Goal: Task Accomplishment & Management: Use online tool/utility

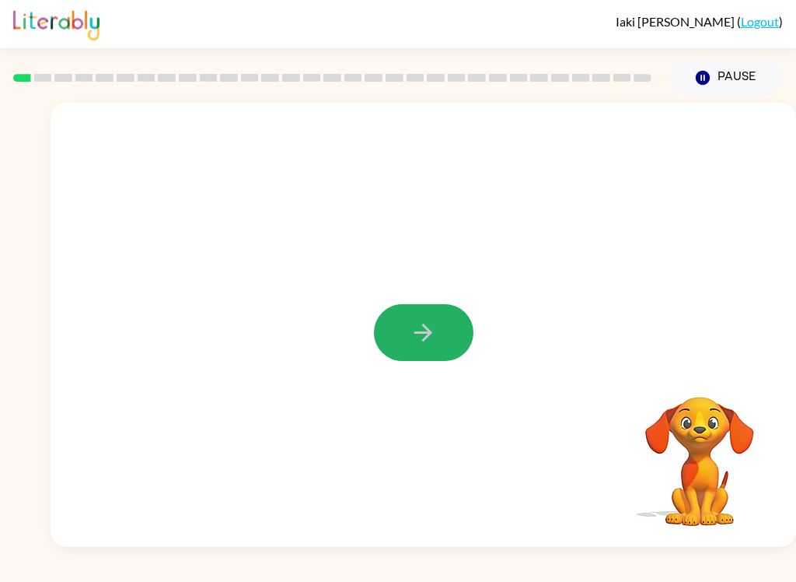
click at [412, 321] on icon "button" at bounding box center [423, 332] width 27 height 27
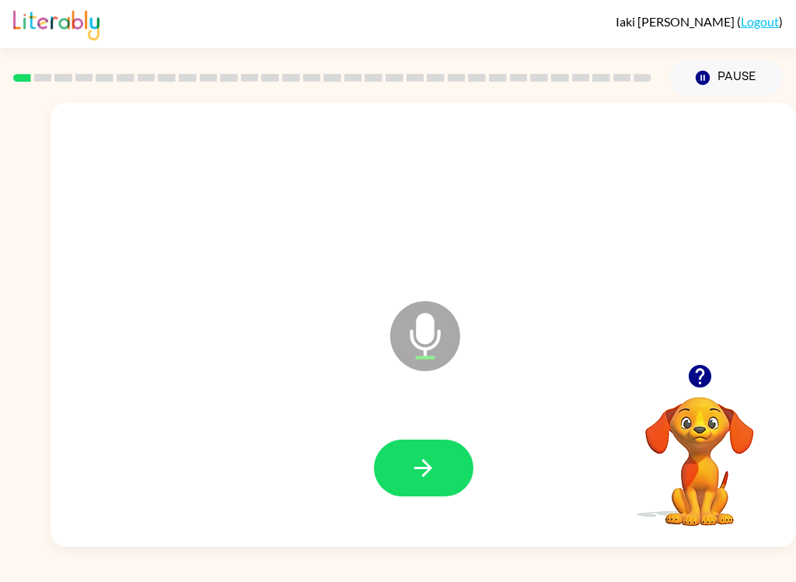
click at [460, 478] on button "button" at bounding box center [424, 467] width 100 height 57
click at [421, 456] on icon "button" at bounding box center [423, 467] width 27 height 27
click at [415, 470] on icon "button" at bounding box center [423, 467] width 27 height 27
click at [438, 464] on button "button" at bounding box center [424, 467] width 100 height 57
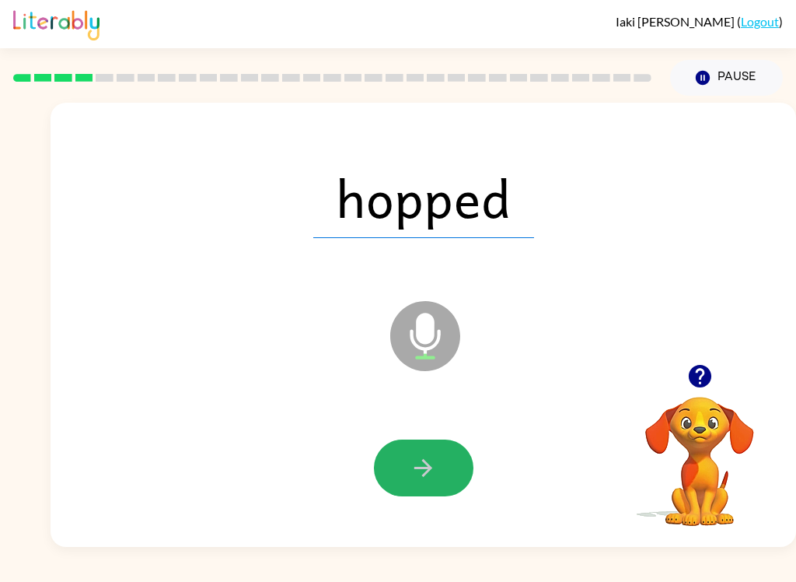
click at [439, 474] on button "button" at bounding box center [424, 467] width 100 height 57
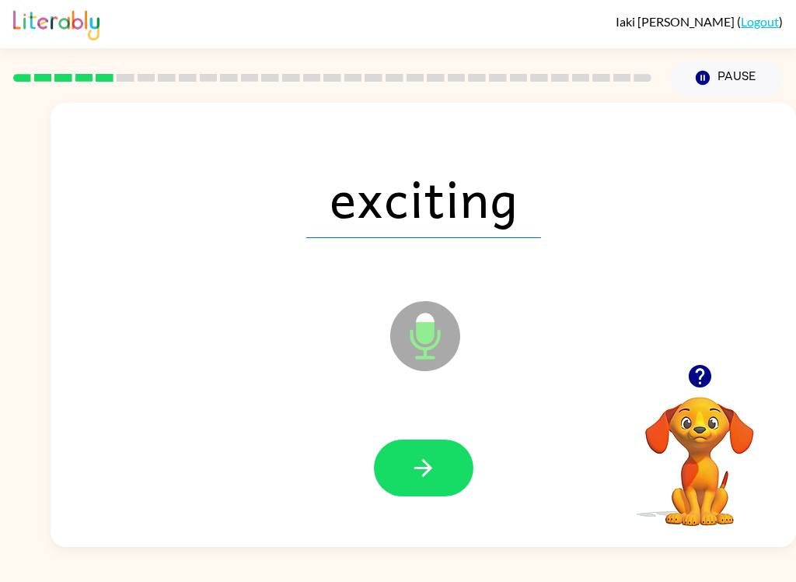
click at [414, 481] on icon "button" at bounding box center [423, 467] width 27 height 27
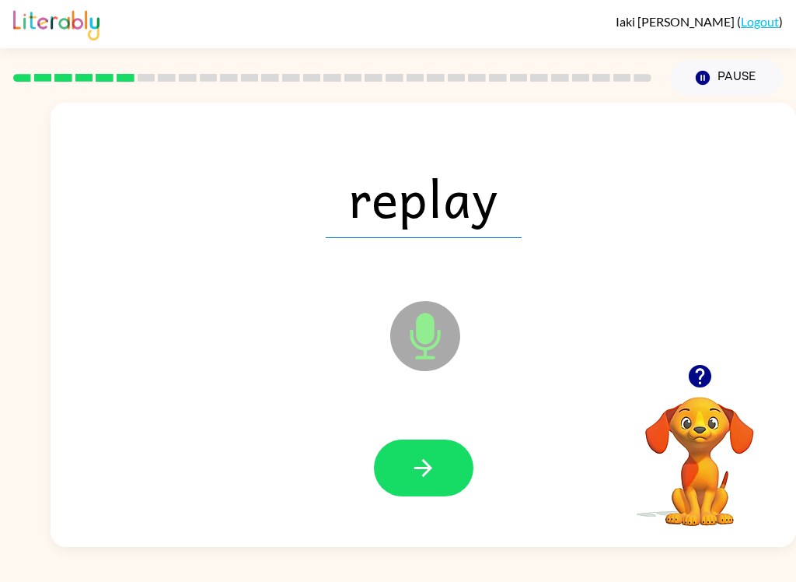
click at [429, 463] on icon "button" at bounding box center [423, 467] width 27 height 27
click at [420, 463] on icon "button" at bounding box center [423, 467] width 27 height 27
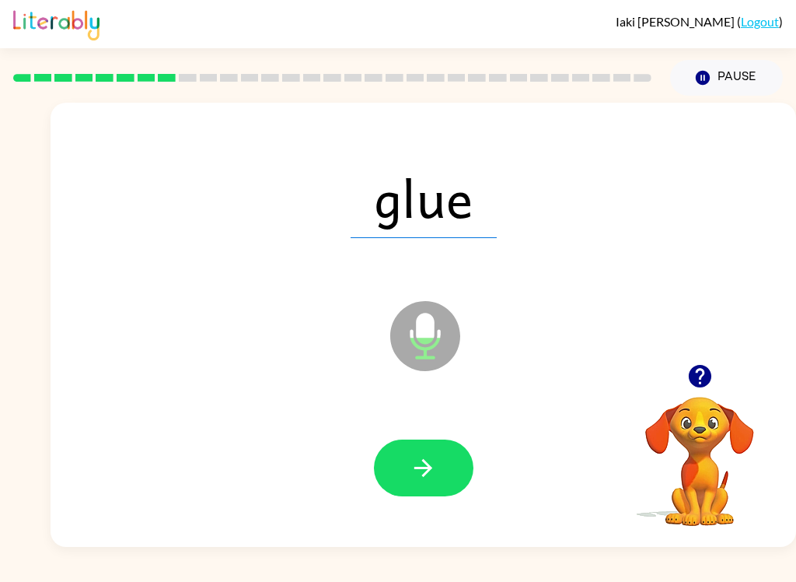
click at [430, 467] on icon "button" at bounding box center [424, 468] width 18 height 18
click at [446, 474] on button "button" at bounding box center [424, 467] width 100 height 57
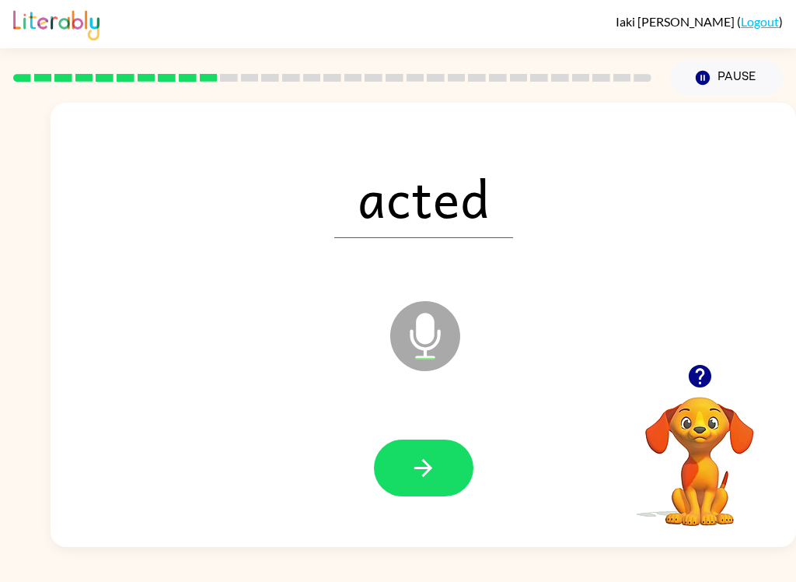
click at [466, 468] on button "button" at bounding box center [424, 467] width 100 height 57
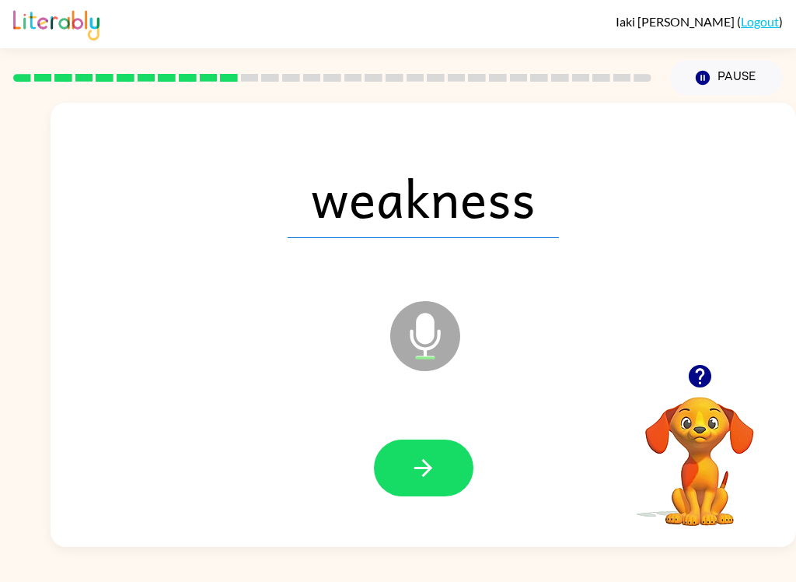
click at [411, 473] on icon "button" at bounding box center [423, 467] width 27 height 27
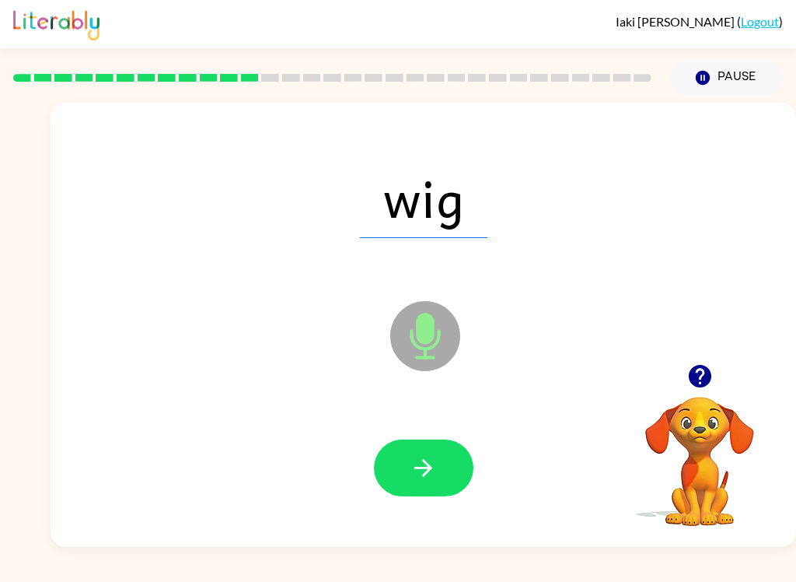
click at [424, 467] on icon "button" at bounding box center [424, 468] width 18 height 18
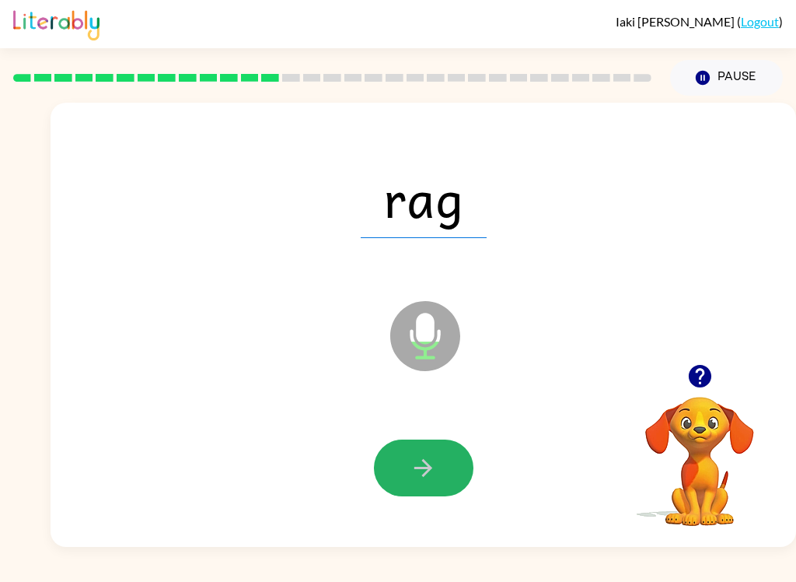
click at [422, 471] on icon "button" at bounding box center [423, 467] width 27 height 27
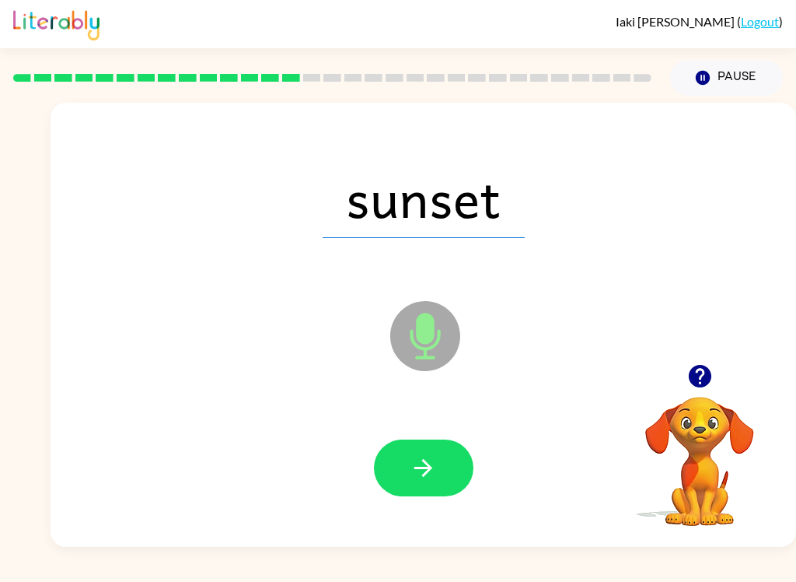
click at [422, 477] on icon "button" at bounding box center [423, 467] width 27 height 27
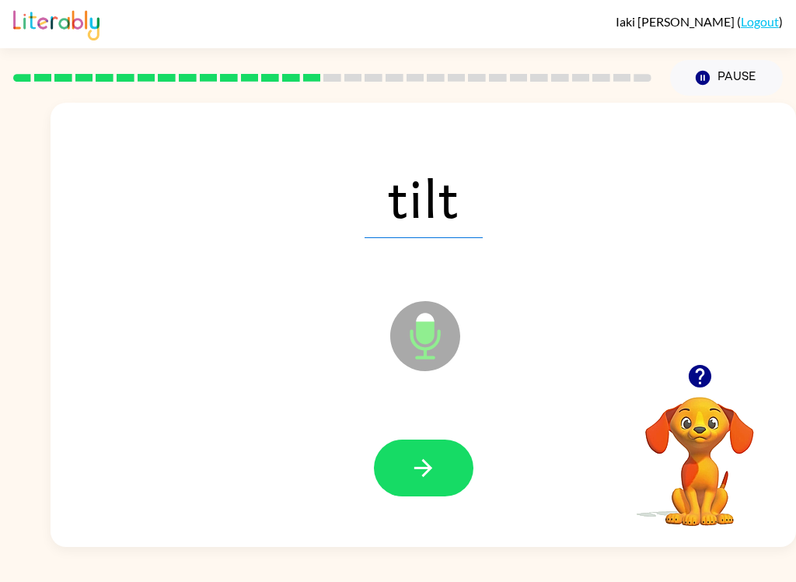
click at [423, 450] on button "button" at bounding box center [424, 467] width 100 height 57
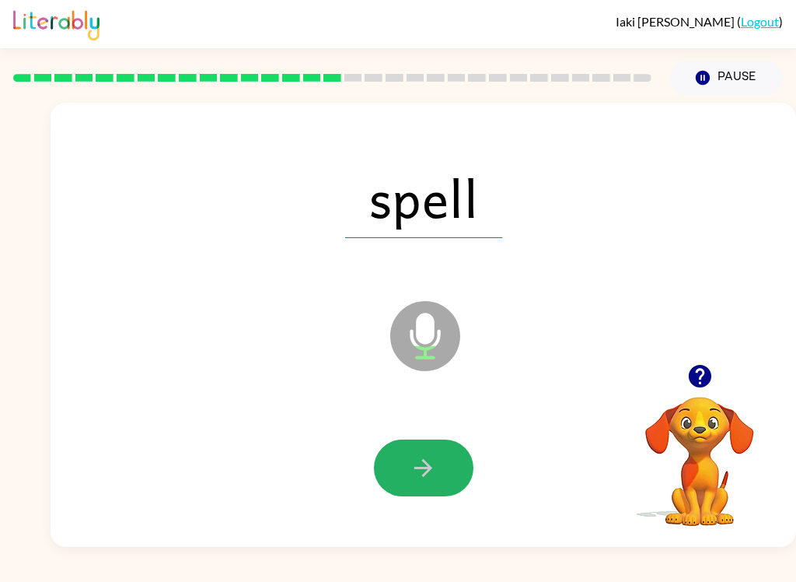
click at [424, 473] on icon "button" at bounding box center [423, 467] width 27 height 27
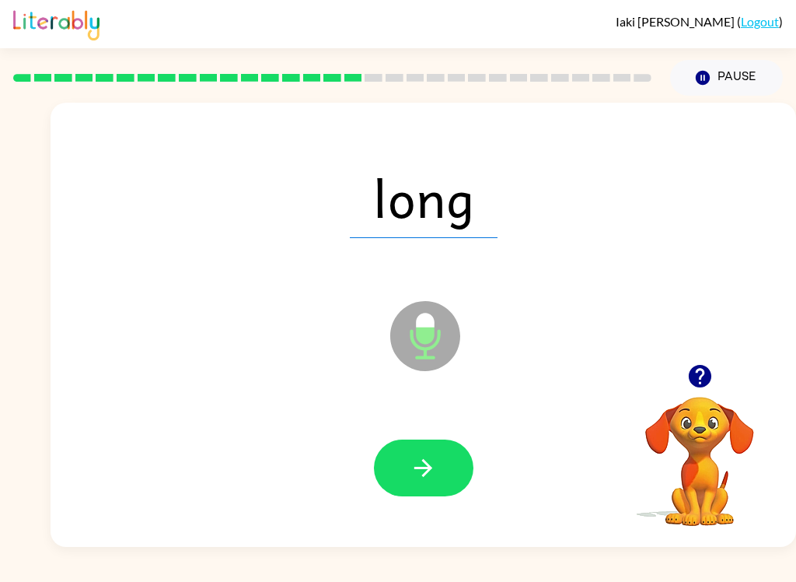
click at [431, 471] on icon "button" at bounding box center [423, 467] width 27 height 27
click at [426, 468] on icon "button" at bounding box center [424, 468] width 18 height 18
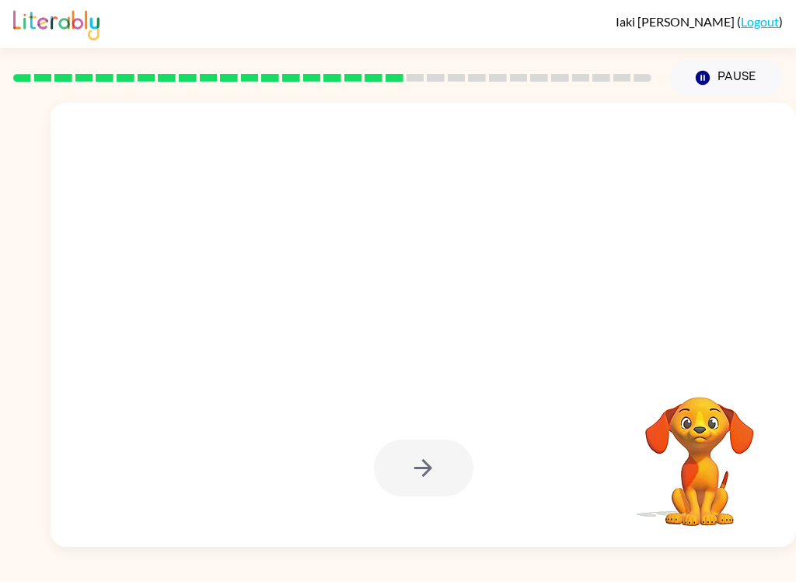
click at [729, 577] on div "[PERSON_NAME] ( Logout ) Pause Pause Your browser must support playing .mp4 fil…" at bounding box center [398, 291] width 796 height 582
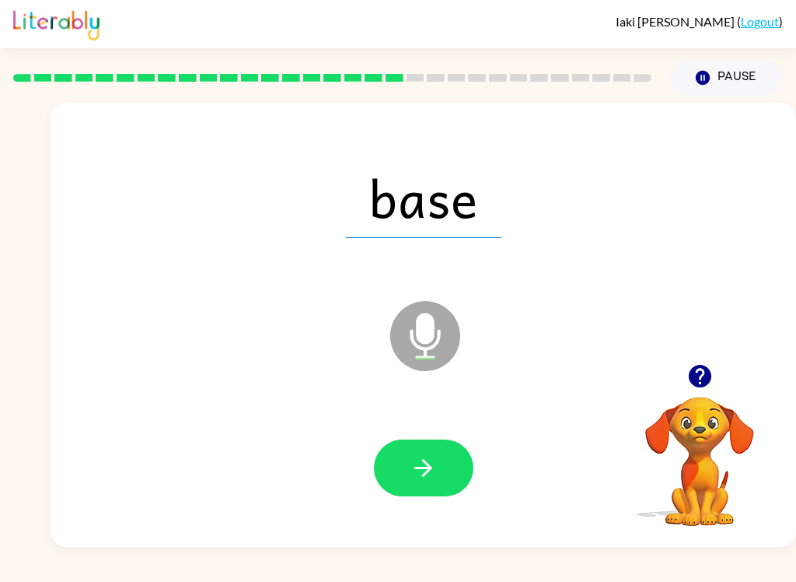
click at [423, 481] on icon "button" at bounding box center [423, 467] width 27 height 27
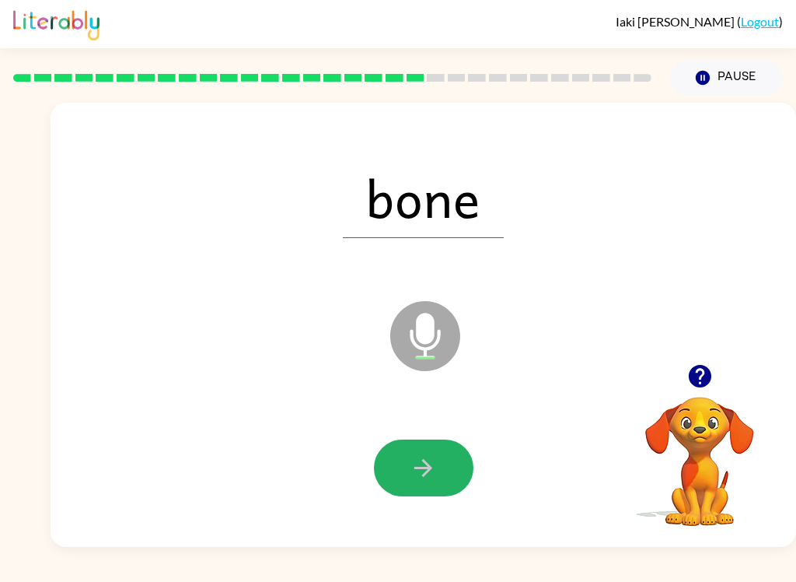
click at [450, 461] on button "button" at bounding box center [424, 467] width 100 height 57
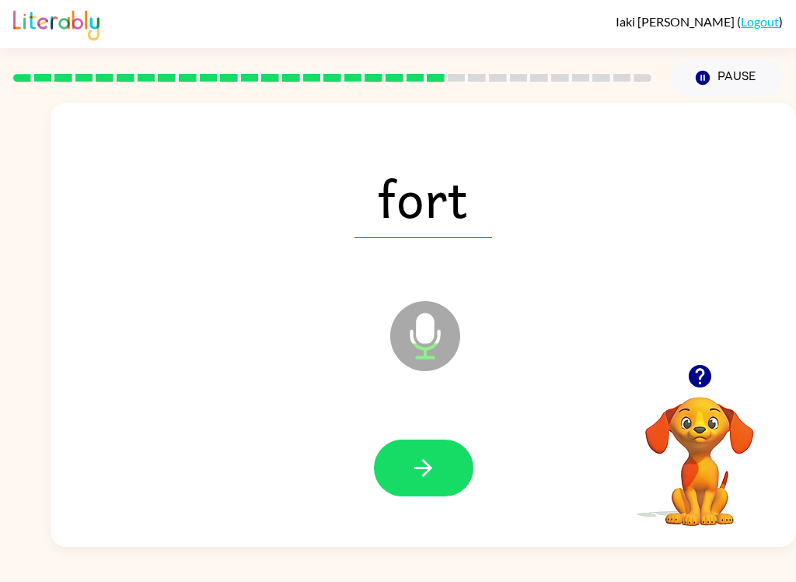
click at [425, 466] on icon "button" at bounding box center [423, 467] width 27 height 27
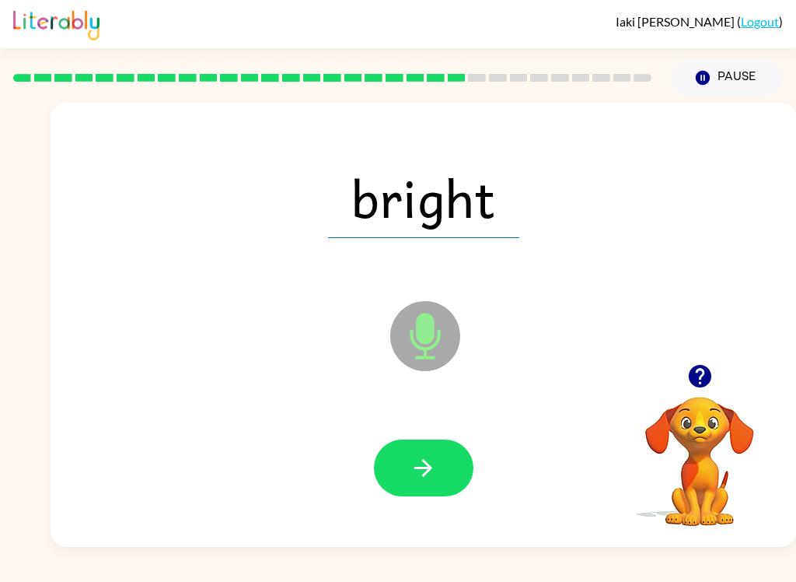
click at [423, 457] on icon "button" at bounding box center [423, 467] width 27 height 27
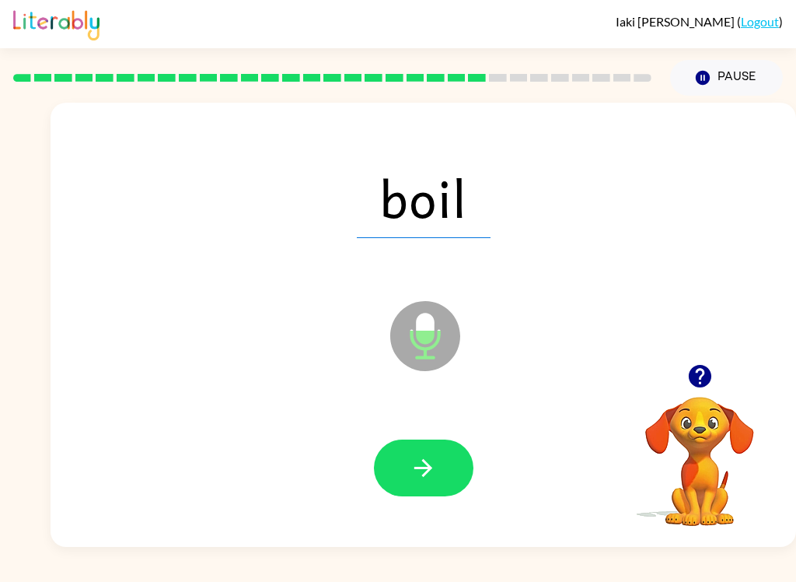
click at [422, 476] on icon "button" at bounding box center [423, 467] width 27 height 27
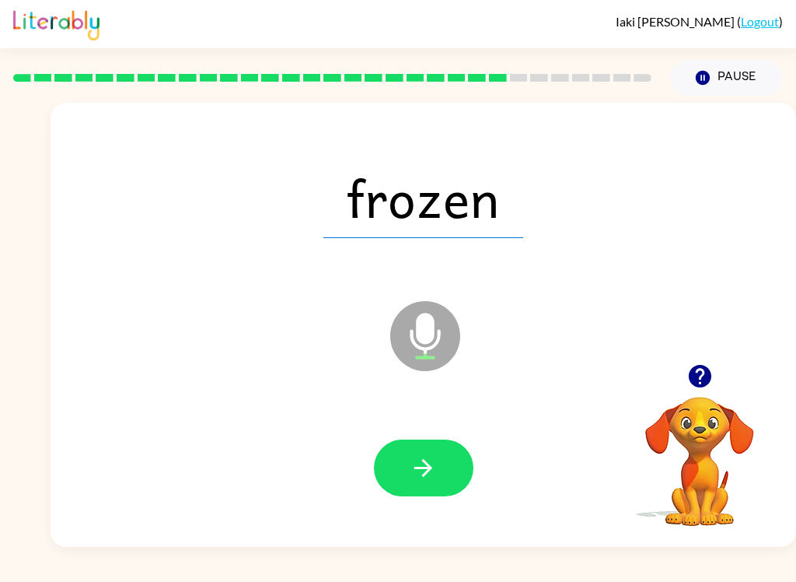
click at [446, 467] on button "button" at bounding box center [424, 467] width 100 height 57
click at [422, 462] on icon "button" at bounding box center [423, 467] width 27 height 27
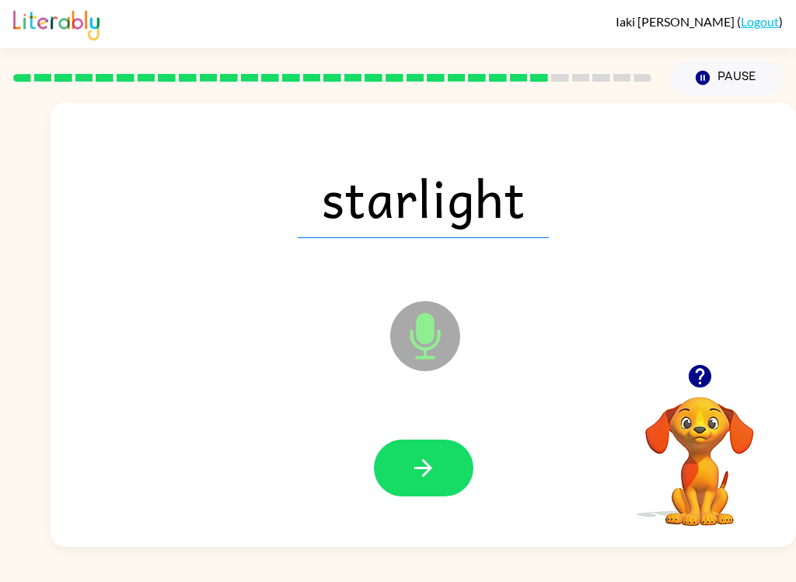
click at [434, 471] on icon "button" at bounding box center [423, 467] width 27 height 27
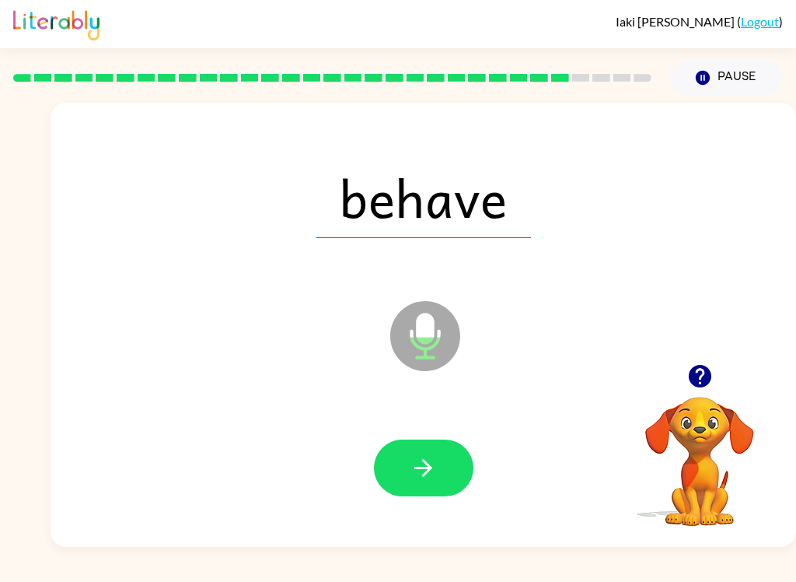
click at [422, 462] on icon "button" at bounding box center [423, 467] width 27 height 27
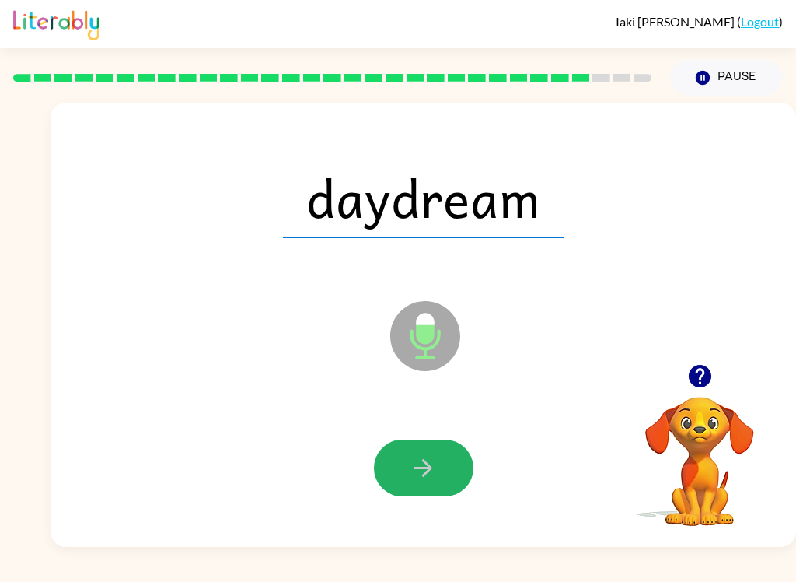
click at [426, 474] on icon "button" at bounding box center [424, 468] width 18 height 18
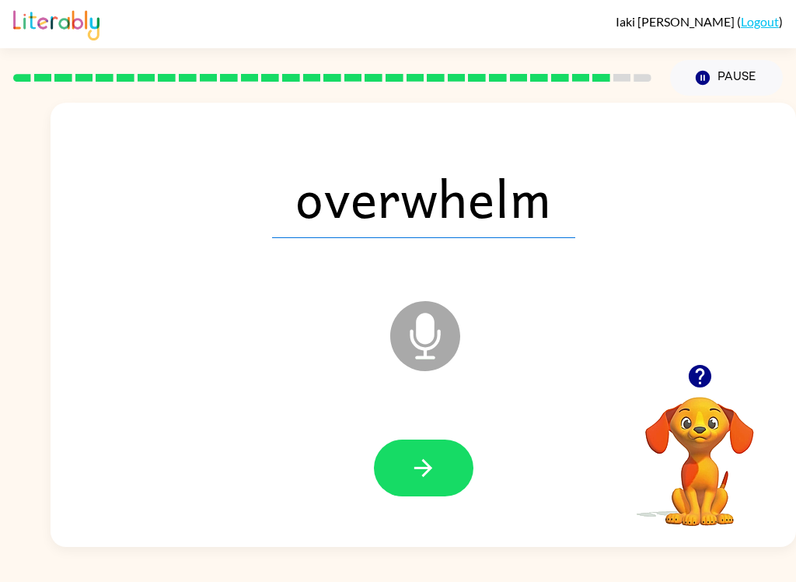
click at [432, 474] on icon "button" at bounding box center [423, 467] width 27 height 27
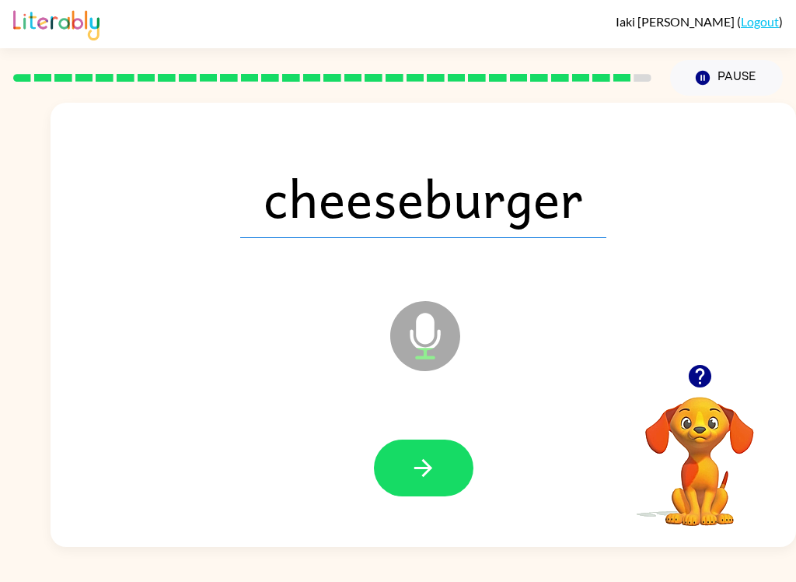
click at [421, 478] on icon "button" at bounding box center [423, 467] width 27 height 27
